Goal: Navigation & Orientation: Understand site structure

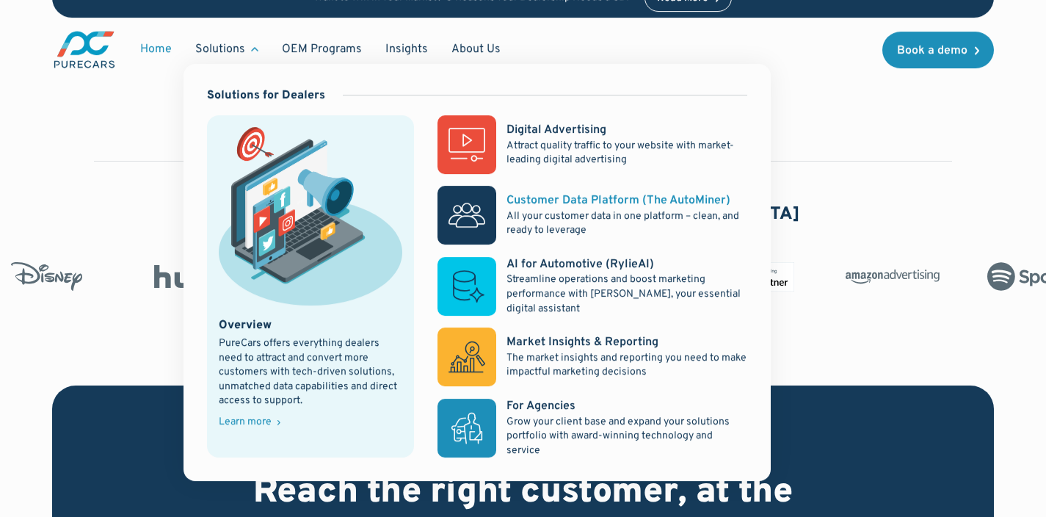
scroll to position [575, 0]
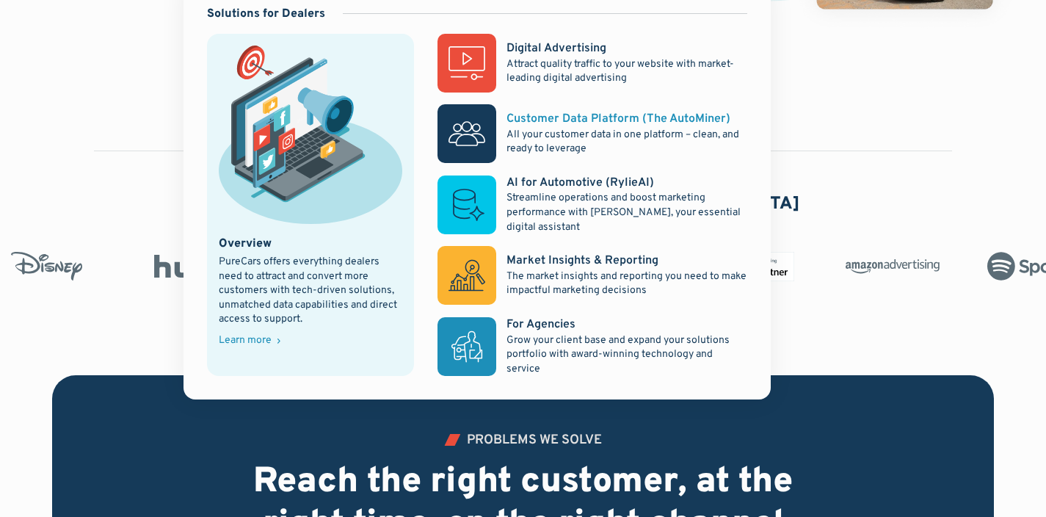
click at [554, 119] on div "Customer Data Platform (The AutoMiner)" at bounding box center [618, 119] width 224 height 16
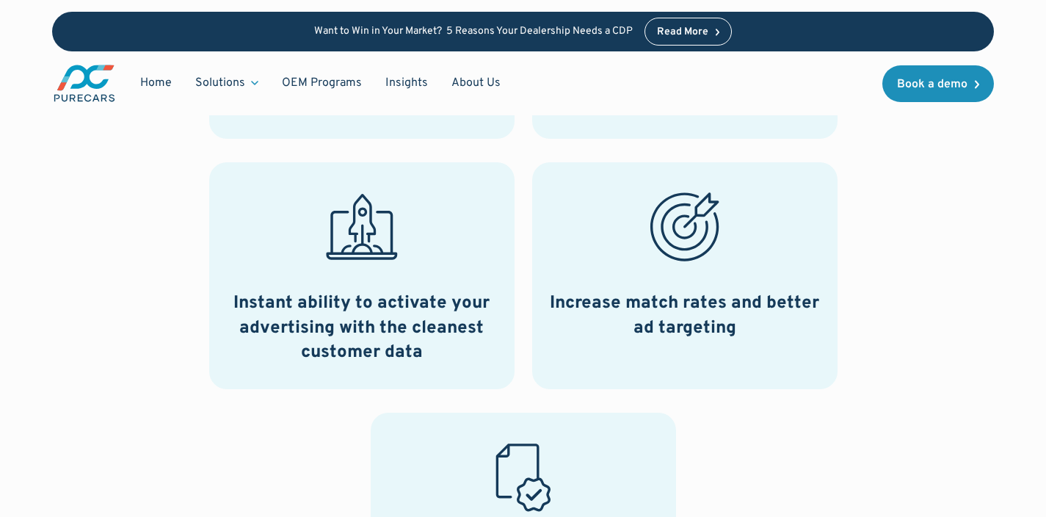
scroll to position [1209, 0]
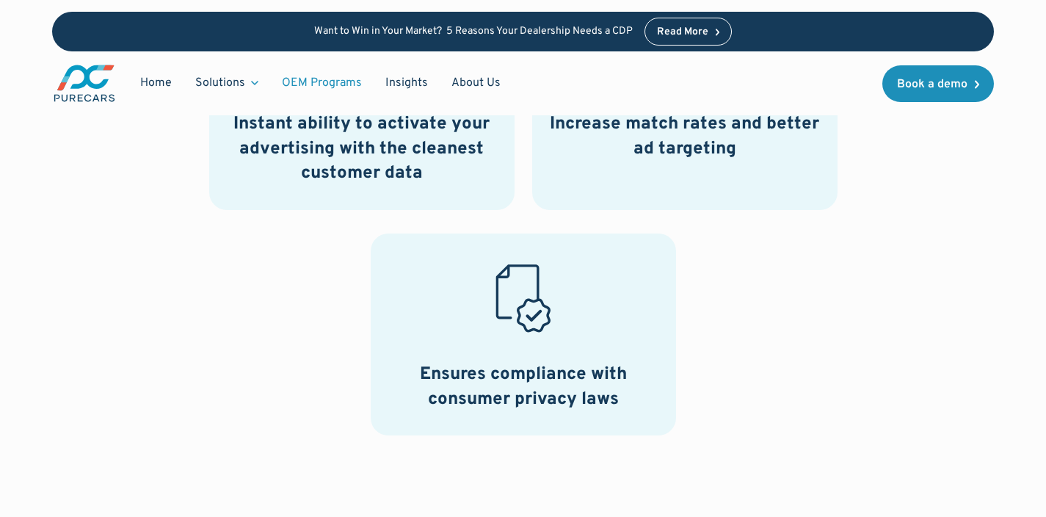
click at [327, 81] on link "OEM Programs" at bounding box center [321, 83] width 103 height 28
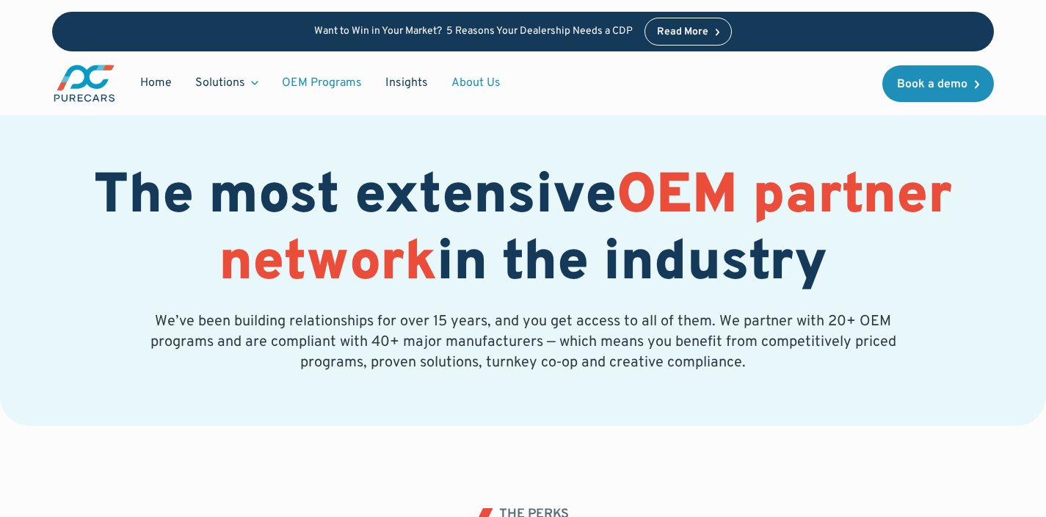
click at [459, 81] on link "About Us" at bounding box center [476, 83] width 73 height 28
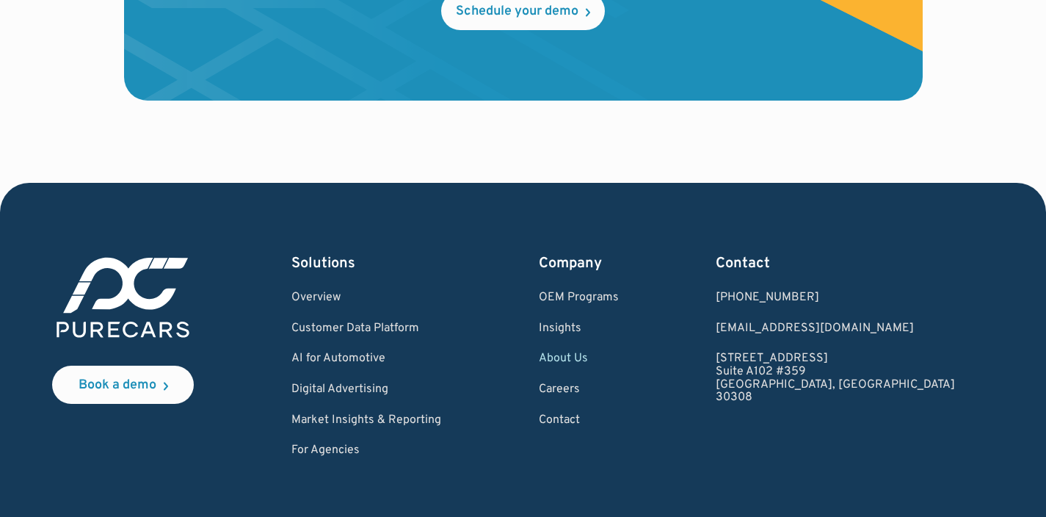
scroll to position [4217, 0]
